Goal: Find specific page/section: Find specific page/section

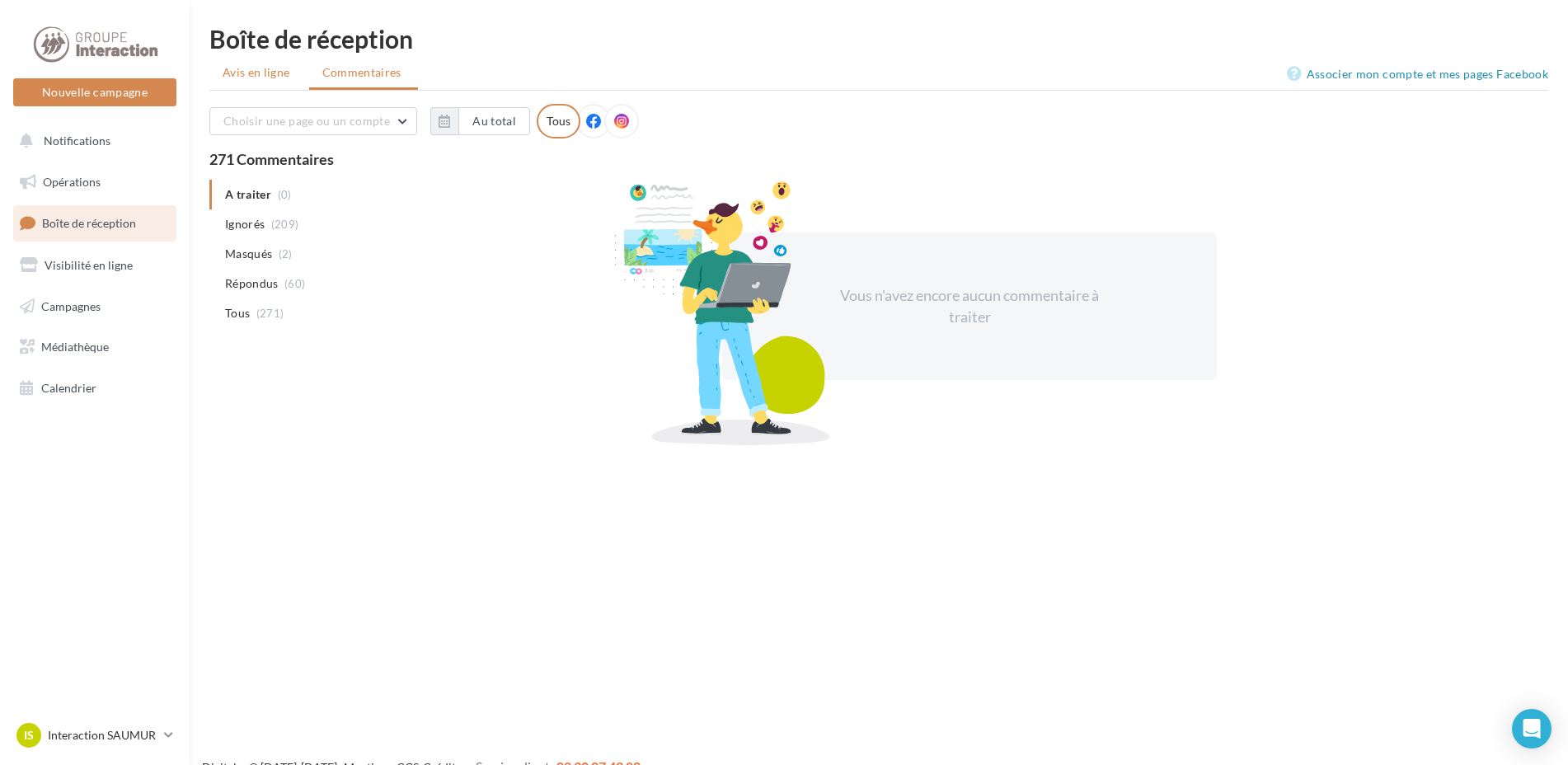
click at [270, 69] on span "Avis en ligne" at bounding box center [256, 72] width 67 height 17
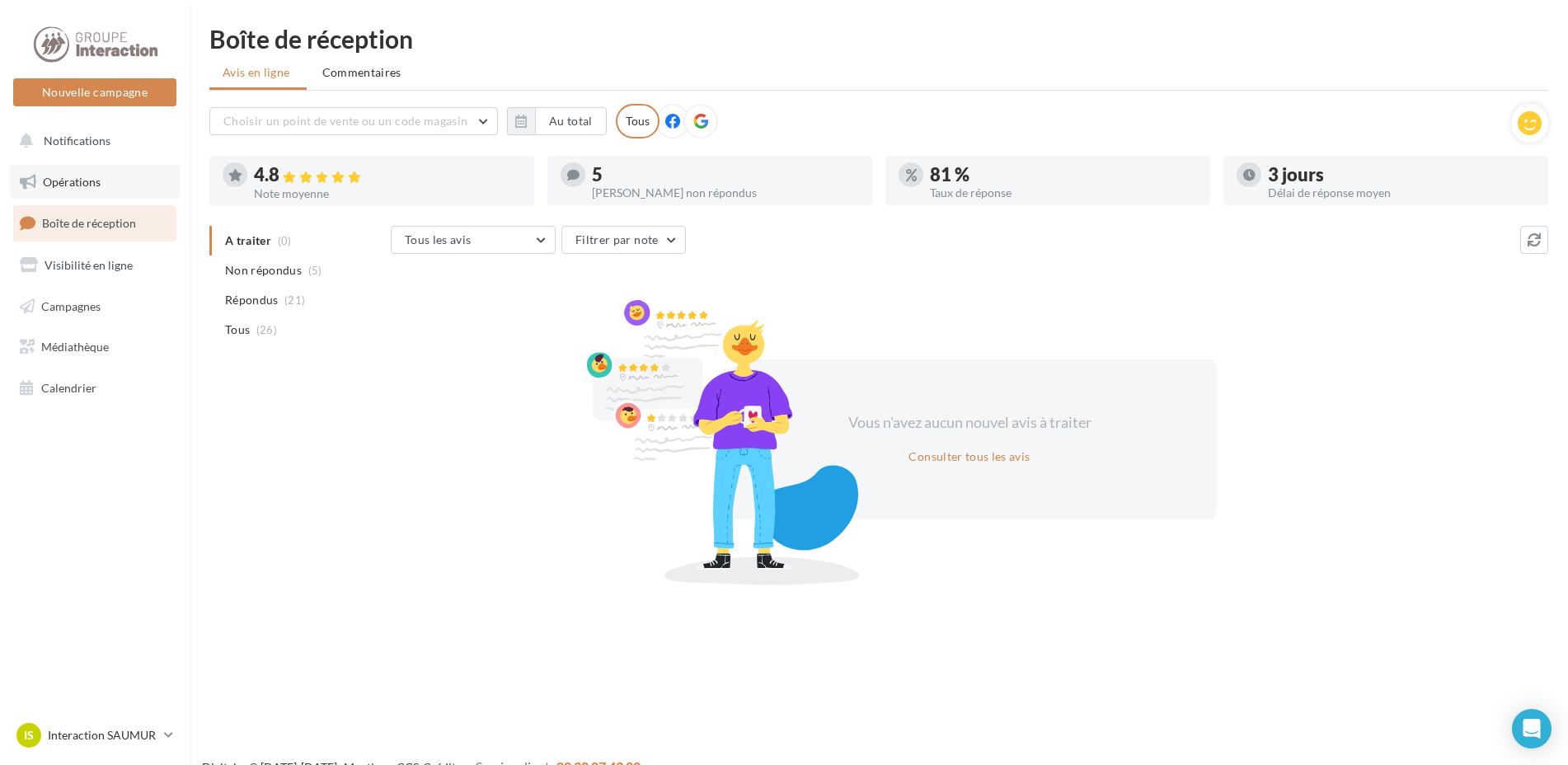
click at [73, 182] on span "Opérations" at bounding box center [71, 182] width 57 height 14
